Goal: Find contact information: Find contact information

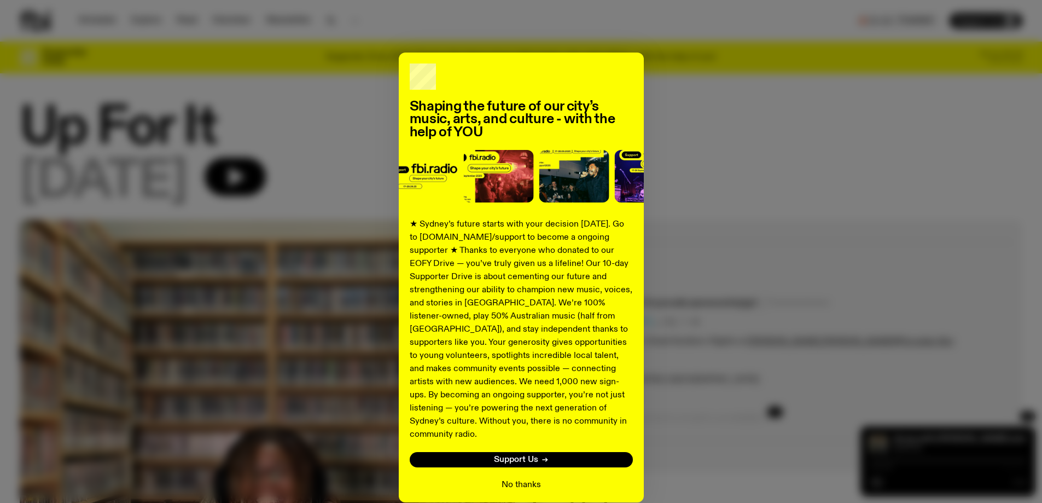
click at [532, 478] on button "No thanks" at bounding box center [521, 484] width 39 height 13
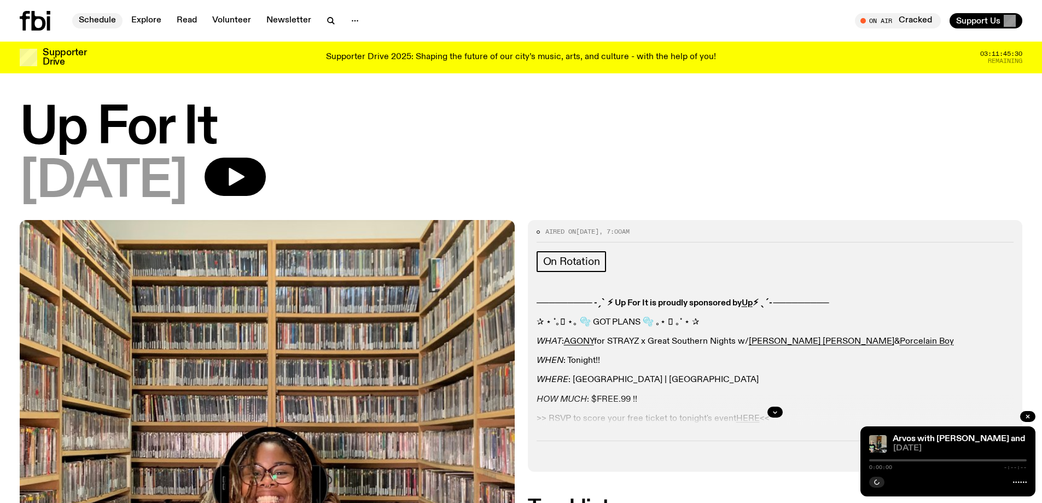
click at [97, 18] on link "Schedule" at bounding box center [97, 20] width 50 height 15
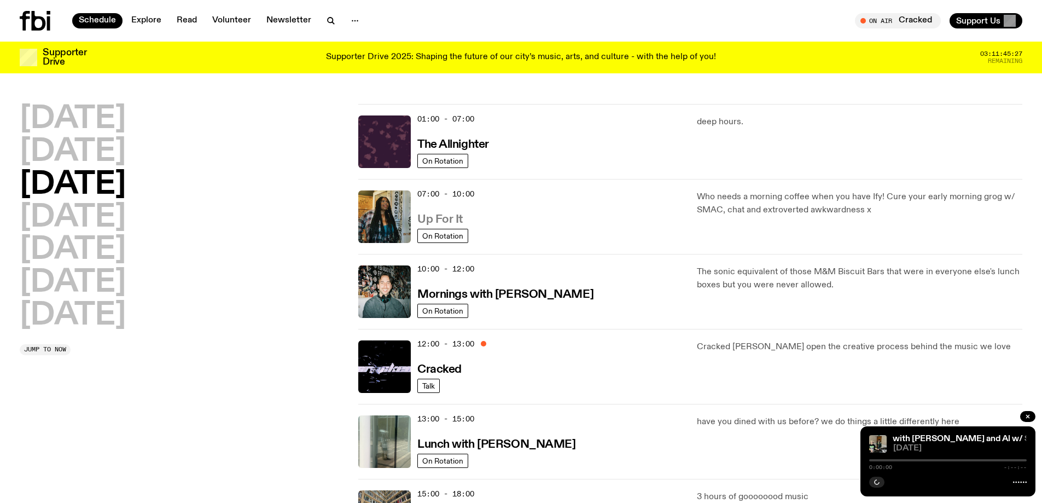
click at [449, 216] on h3 "Up For It" at bounding box center [439, 219] width 45 height 11
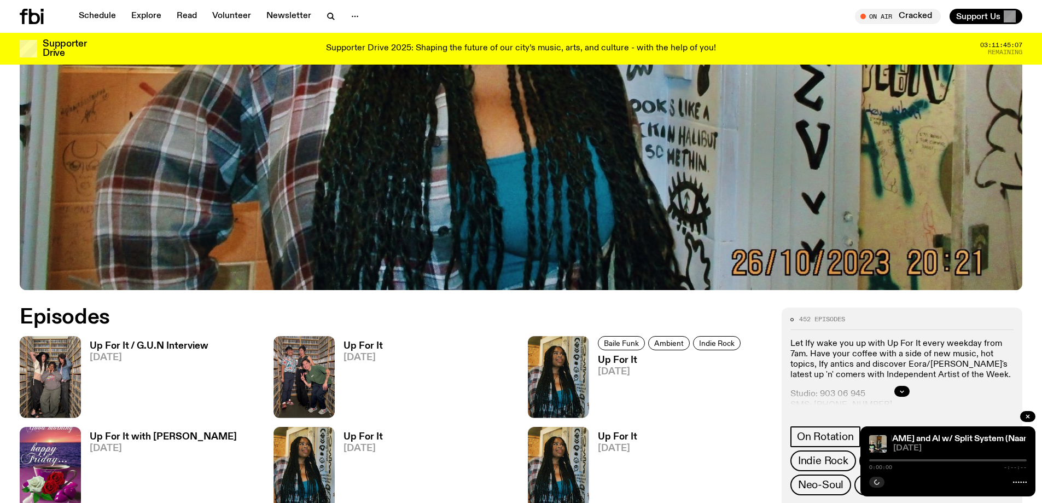
scroll to position [576, 0]
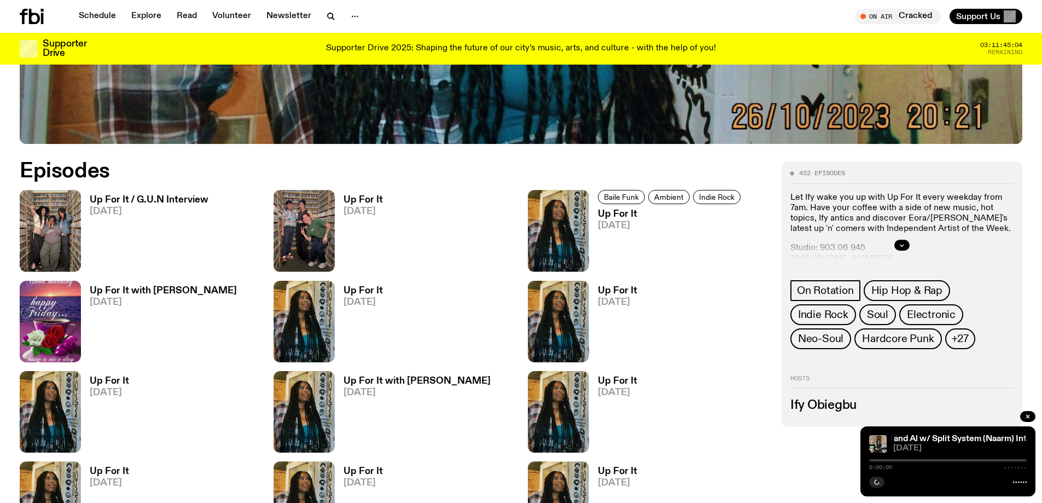
click at [359, 200] on h3 "Up For It" at bounding box center [363, 199] width 39 height 9
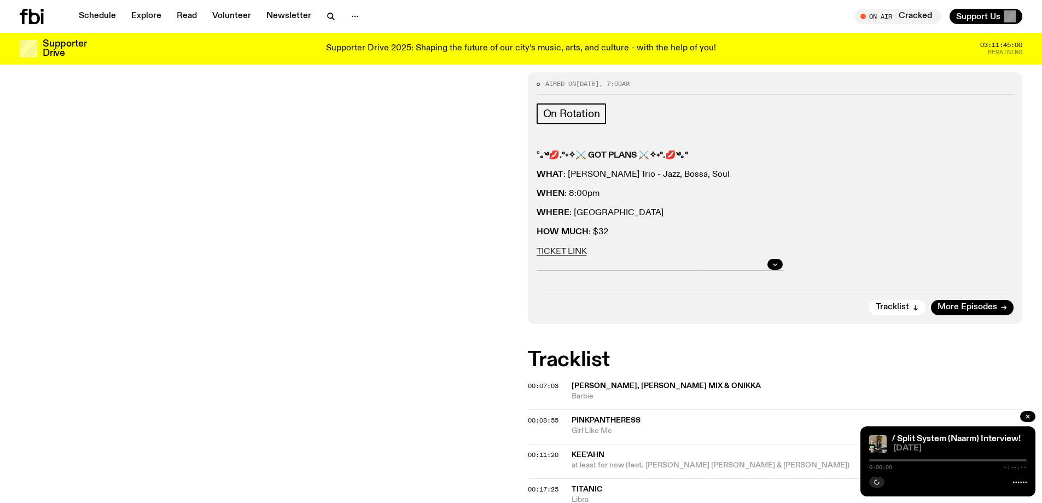
scroll to position [138, 0]
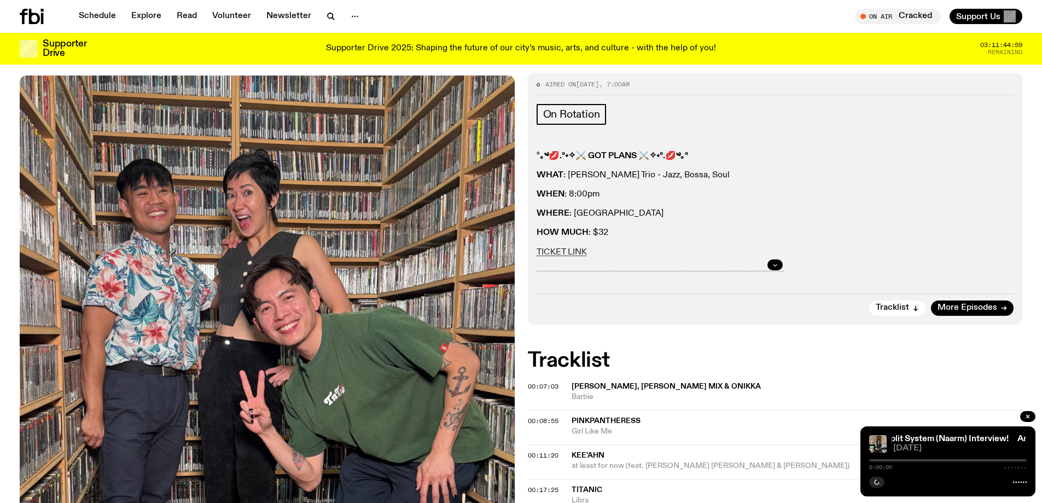
click at [773, 265] on icon "button" at bounding box center [775, 265] width 7 height 7
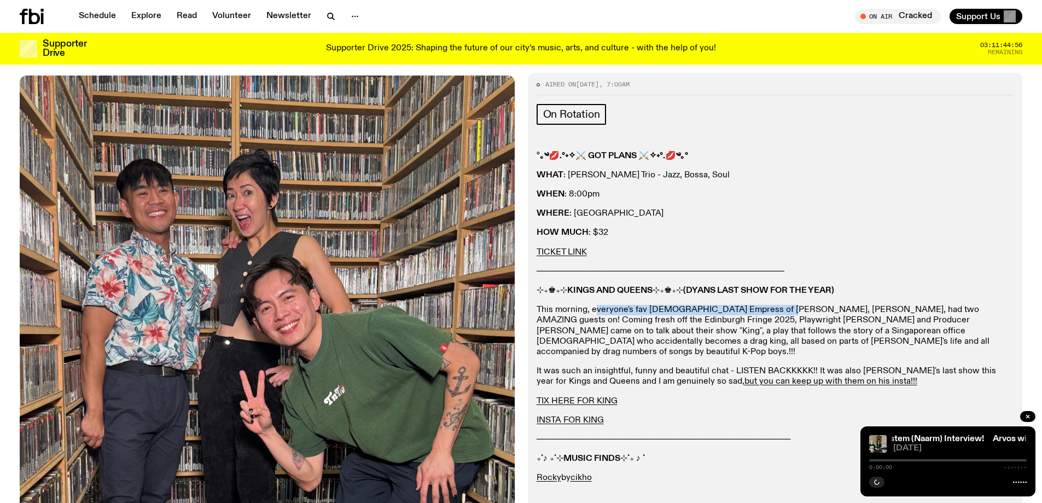
drag, startPoint x: 594, startPoint y: 309, endPoint x: 774, endPoint y: 312, distance: 180.0
click at [774, 312] on p "This morning, everyone's fav [DEMOGRAPHIC_DATA] Empress of [PERSON_NAME], [PERS…" at bounding box center [776, 331] width 478 height 53
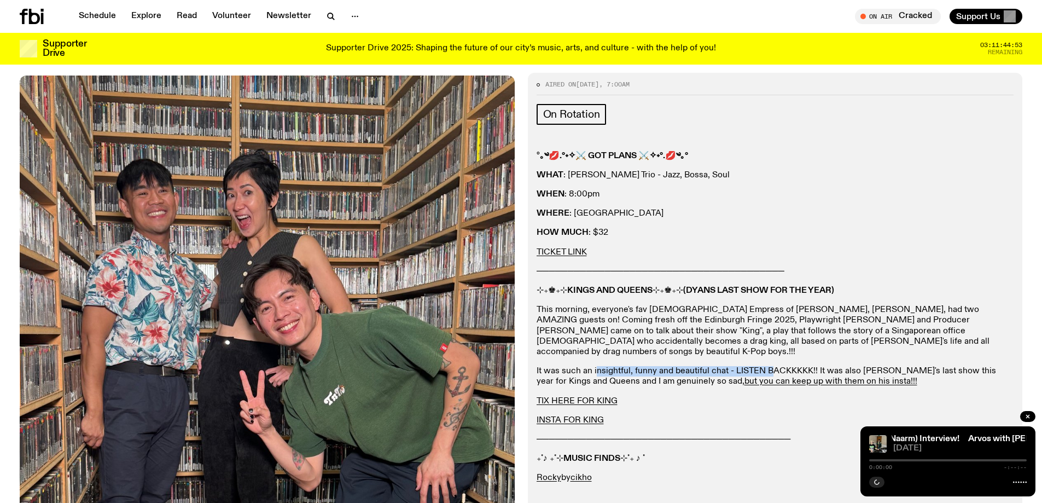
drag, startPoint x: 596, startPoint y: 357, endPoint x: 769, endPoint y: 362, distance: 172.4
click at [769, 366] on p "It was such an insightful, funny and beautiful chat - LISTEN BACKKKKK!! It was …" at bounding box center [776, 376] width 478 height 21
drag, startPoint x: 604, startPoint y: 368, endPoint x: 627, endPoint y: 368, distance: 22.4
click at [627, 368] on p "It was such an insightful, funny and beautiful chat - LISTEN BACKKKKK!! It was …" at bounding box center [776, 376] width 478 height 21
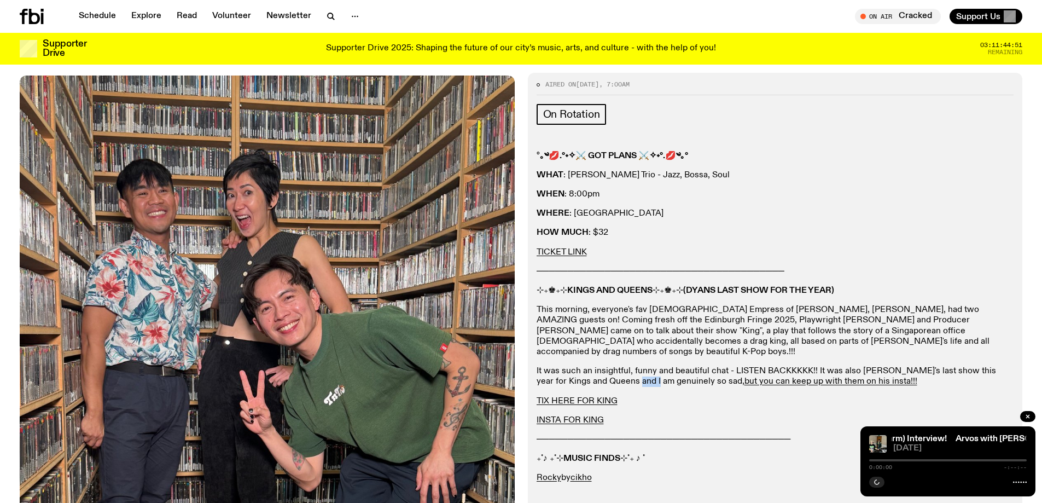
click at [627, 368] on p "It was such an insightful, funny and beautiful chat - LISTEN BACKKKKK!! It was …" at bounding box center [776, 376] width 478 height 21
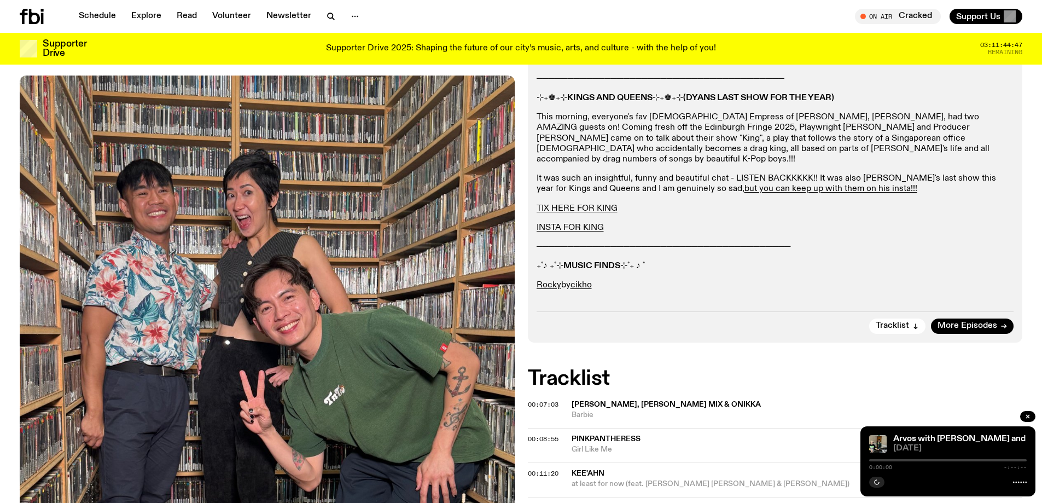
scroll to position [430, 0]
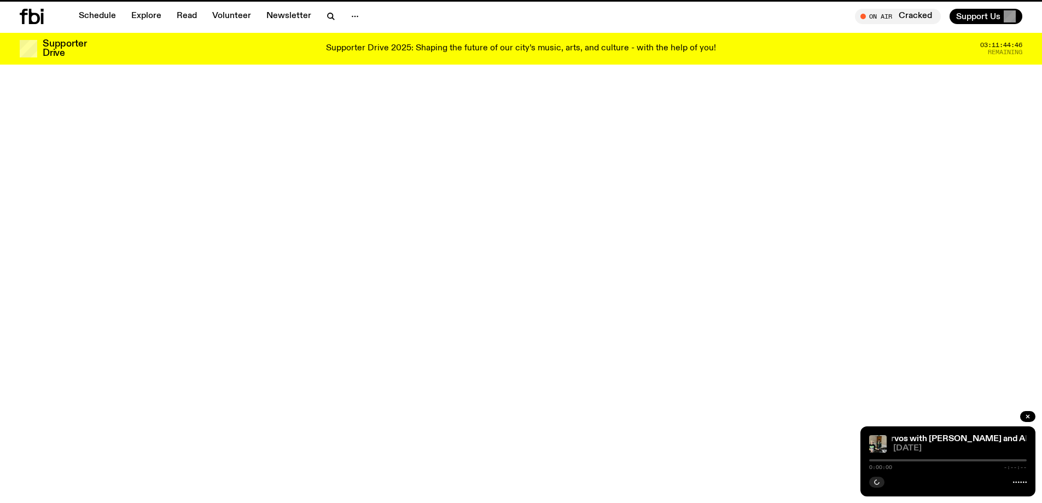
scroll to position [576, 0]
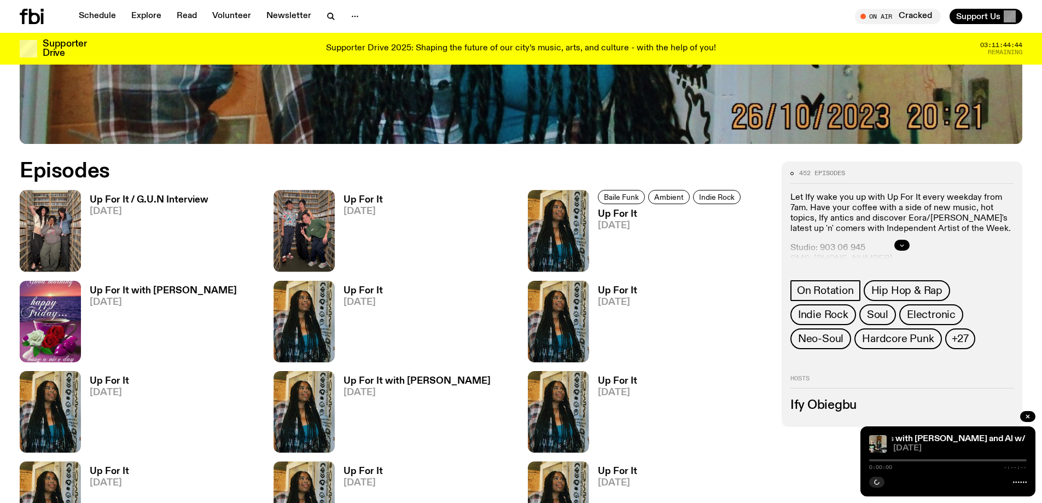
click at [900, 243] on icon "button" at bounding box center [902, 245] width 7 height 7
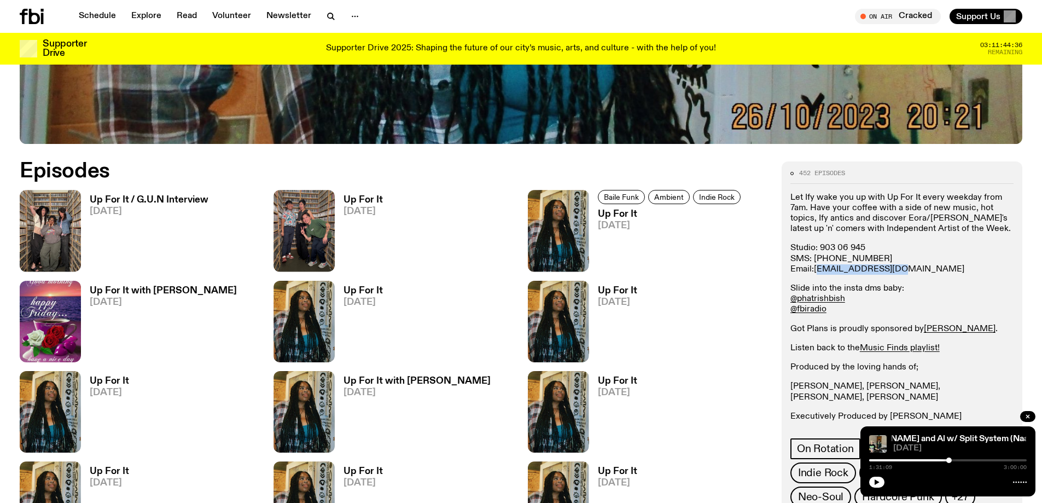
drag, startPoint x: 897, startPoint y: 268, endPoint x: 817, endPoint y: 272, distance: 79.5
click at [817, 272] on p "Studio: [PHONE_NUMBER] SMS: [PHONE_NUMBER] Email: [EMAIL_ADDRESS][DOMAIN_NAME]" at bounding box center [902, 259] width 223 height 32
copy link "[EMAIL_ADDRESS][DOMAIN_NAME]"
